Goal: Transaction & Acquisition: Purchase product/service

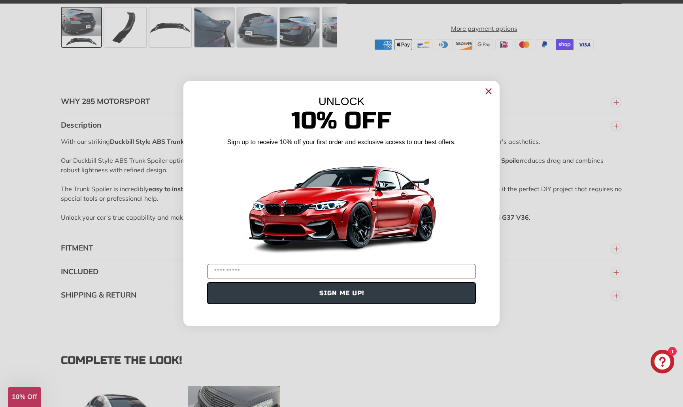
scroll to position [815, 0]
